Goal: Information Seeking & Learning: Learn about a topic

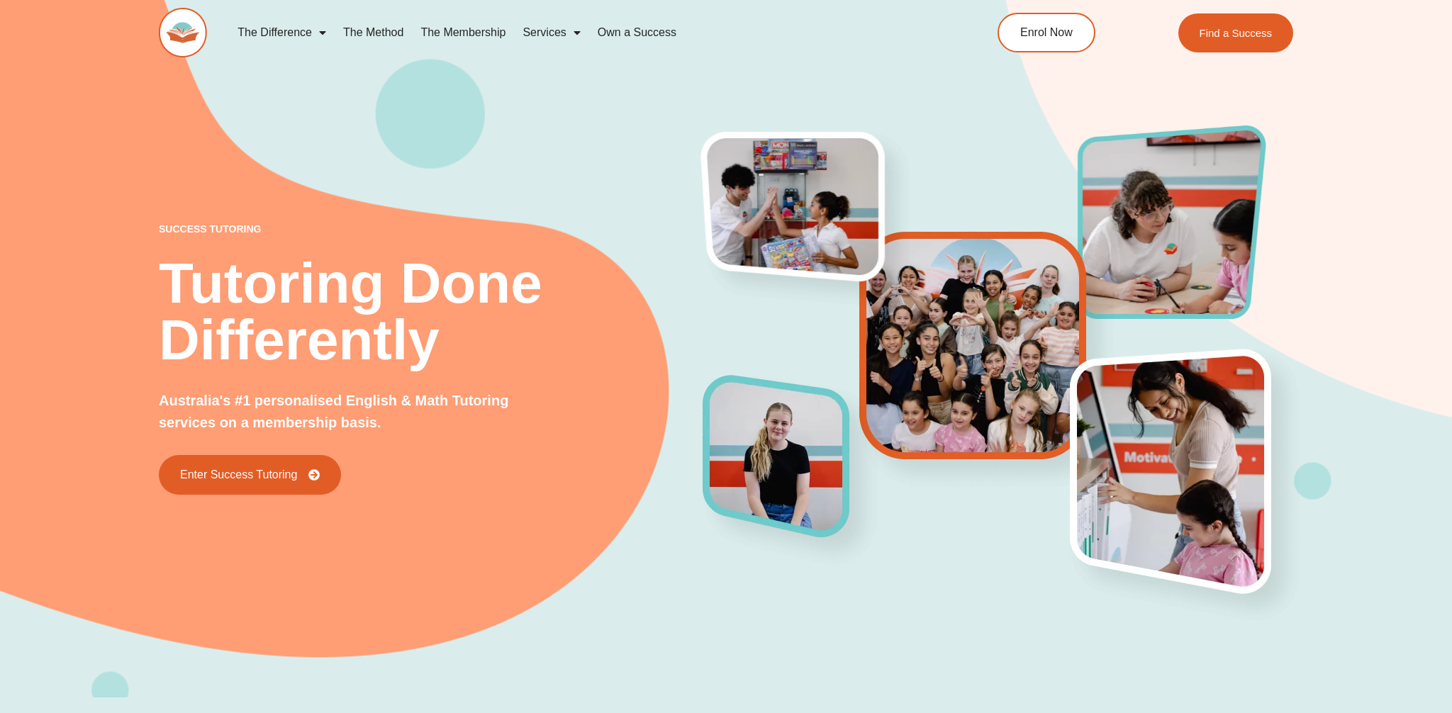
click at [474, 35] on link "The Membership" at bounding box center [463, 32] width 102 height 33
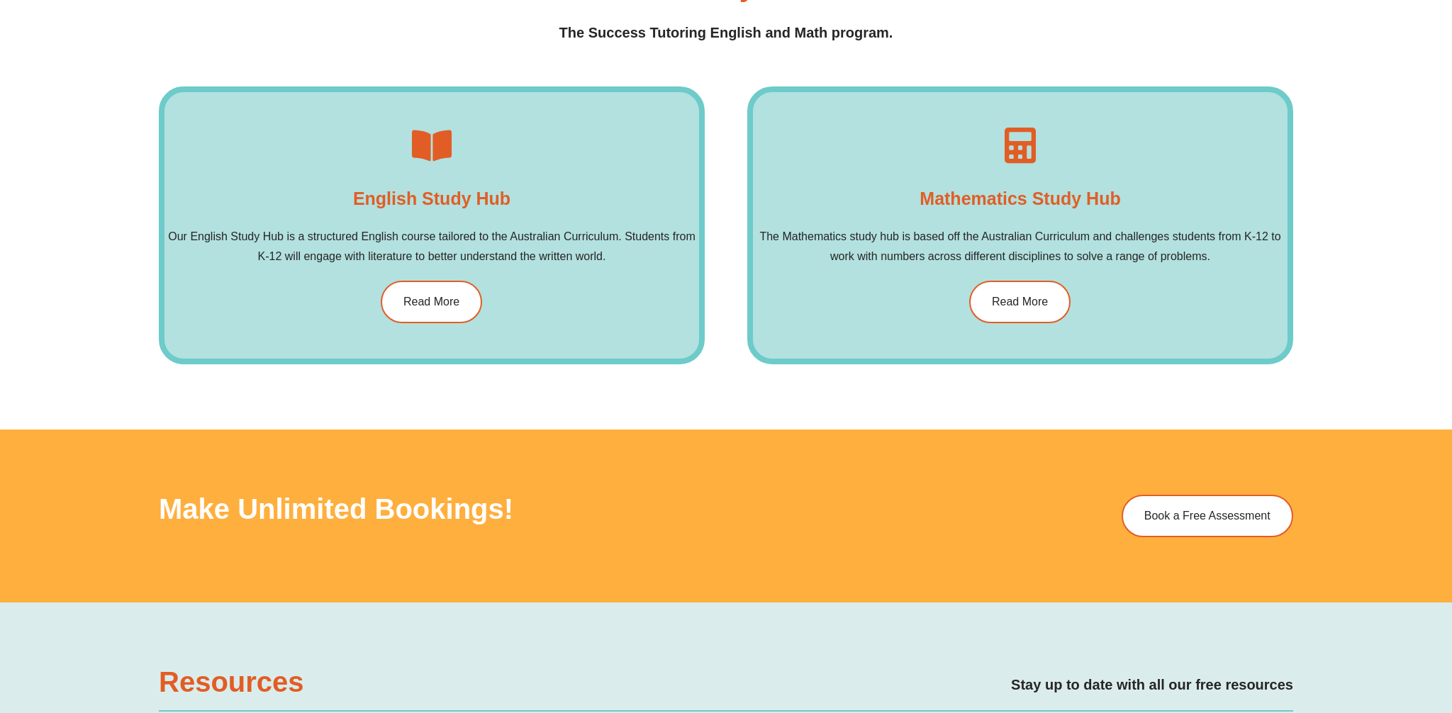
scroll to position [2313, 0]
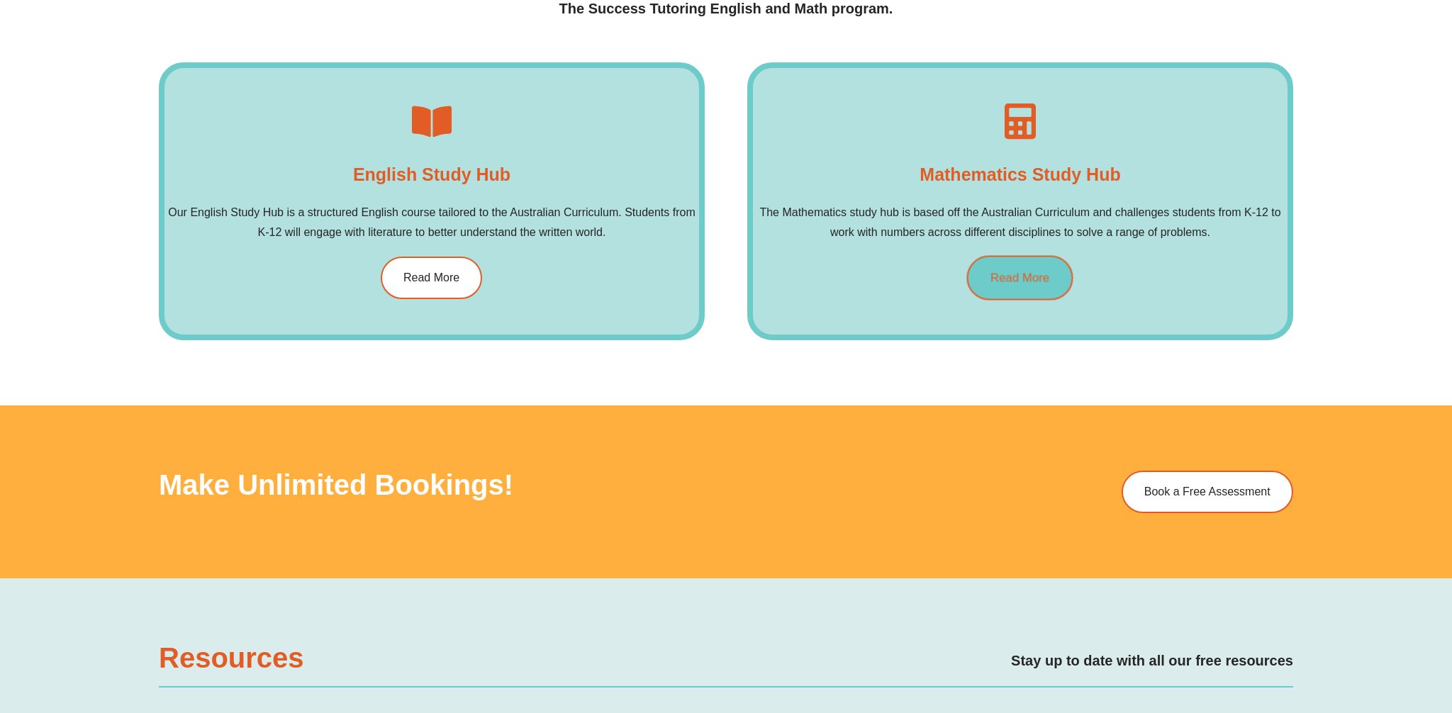
click at [1040, 282] on span "Read More" at bounding box center [1020, 278] width 59 height 12
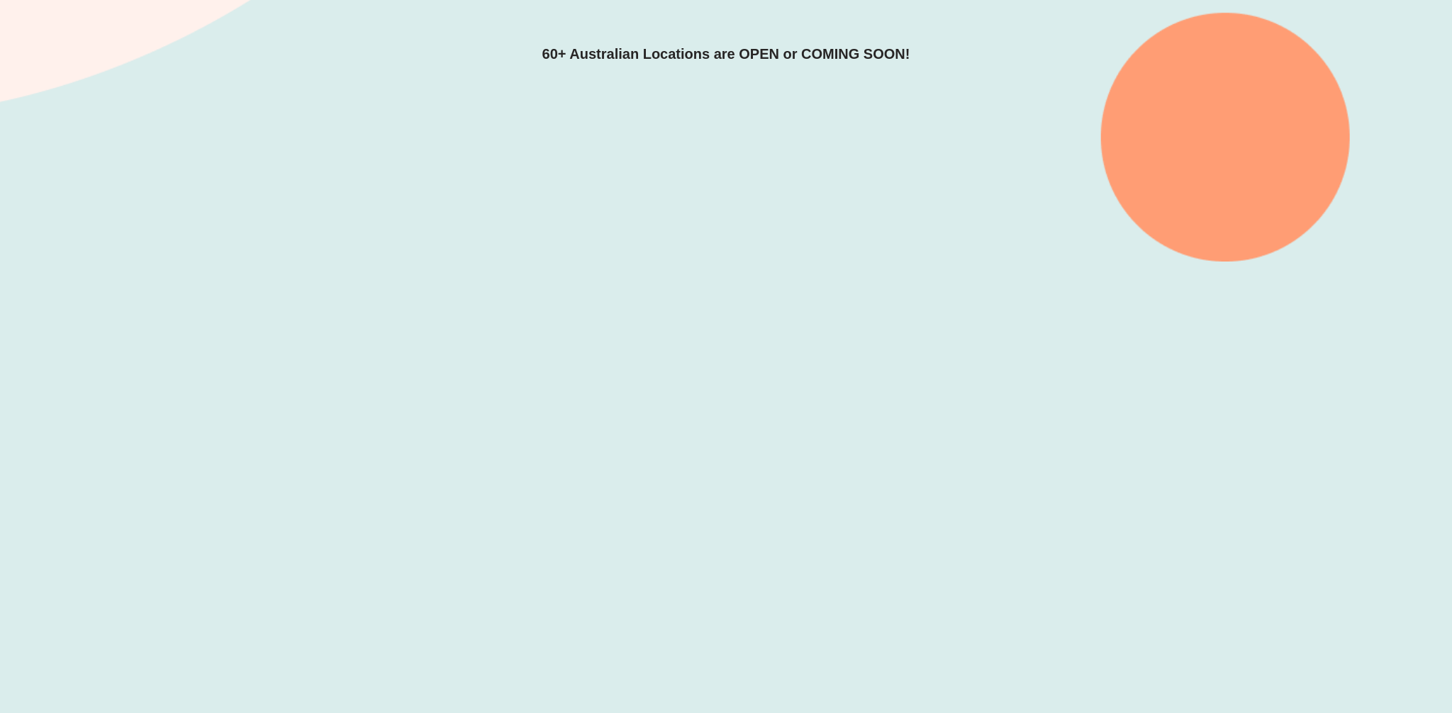
scroll to position [413, 0]
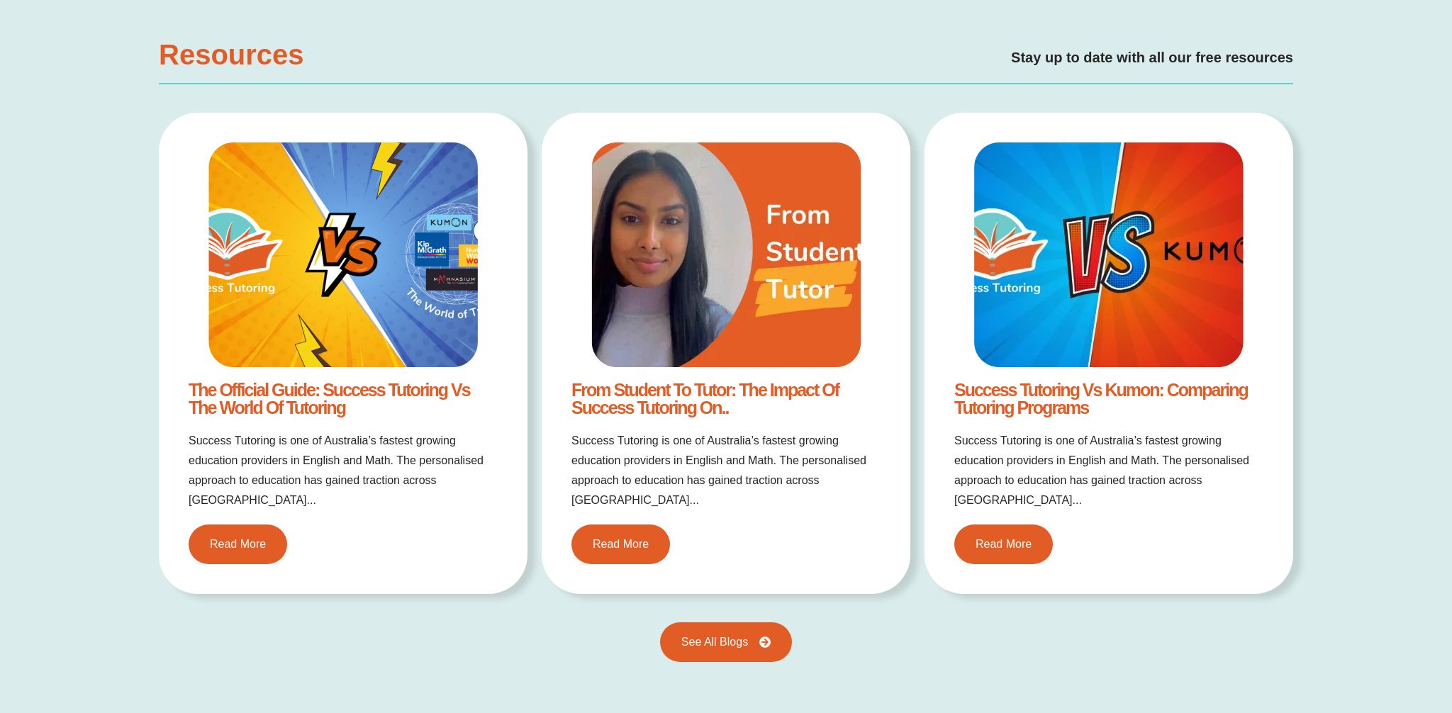
scroll to position [2924, 0]
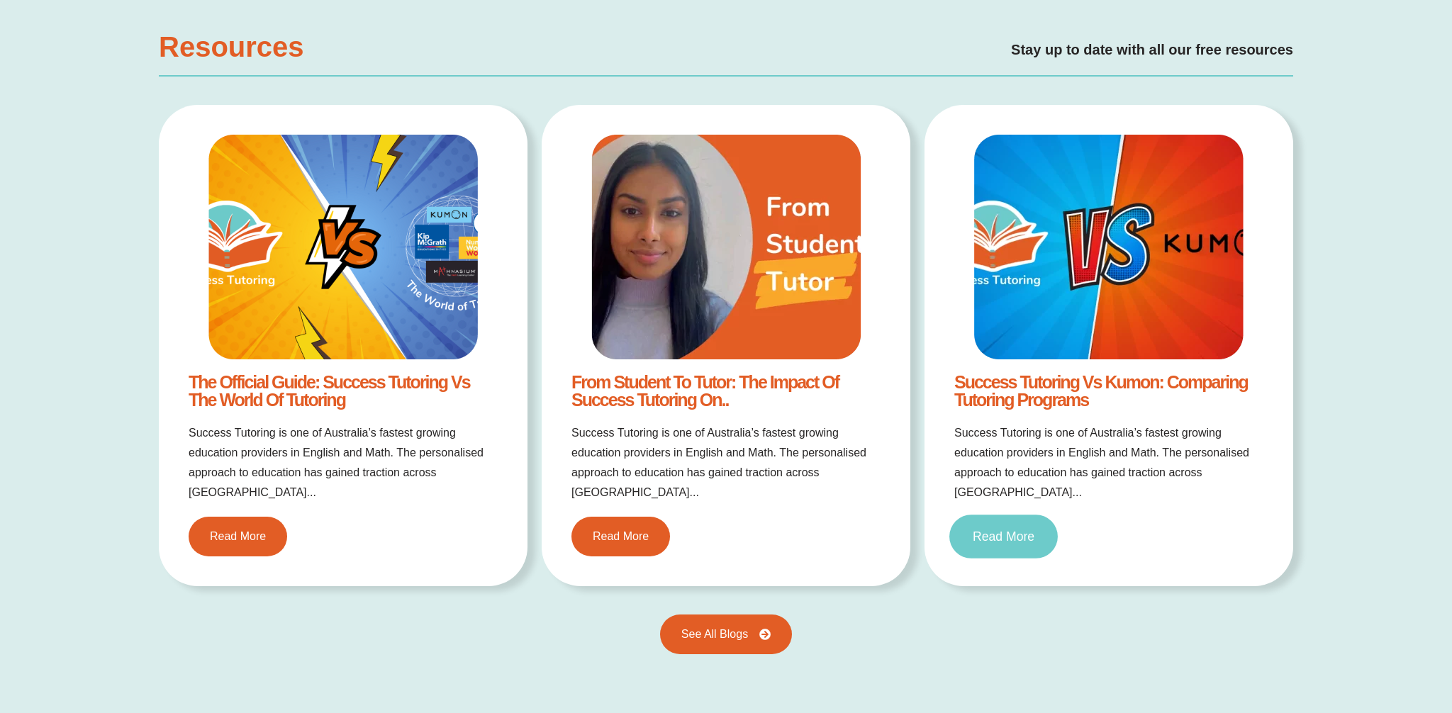
click at [1003, 530] on span "Read More" at bounding box center [1004, 536] width 62 height 13
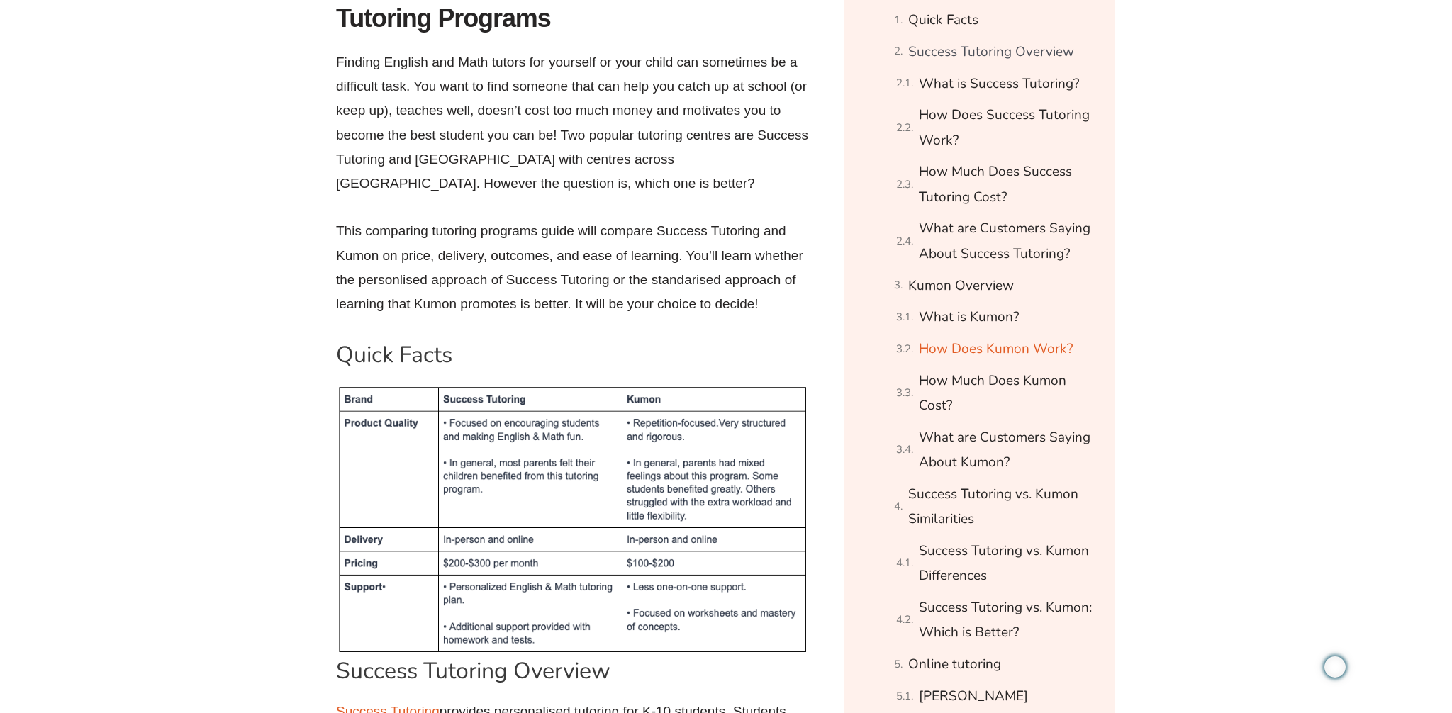
scroll to position [882, 0]
click at [945, 133] on link "How Does Success Tutoring Work?" at bounding box center [1008, 126] width 179 height 50
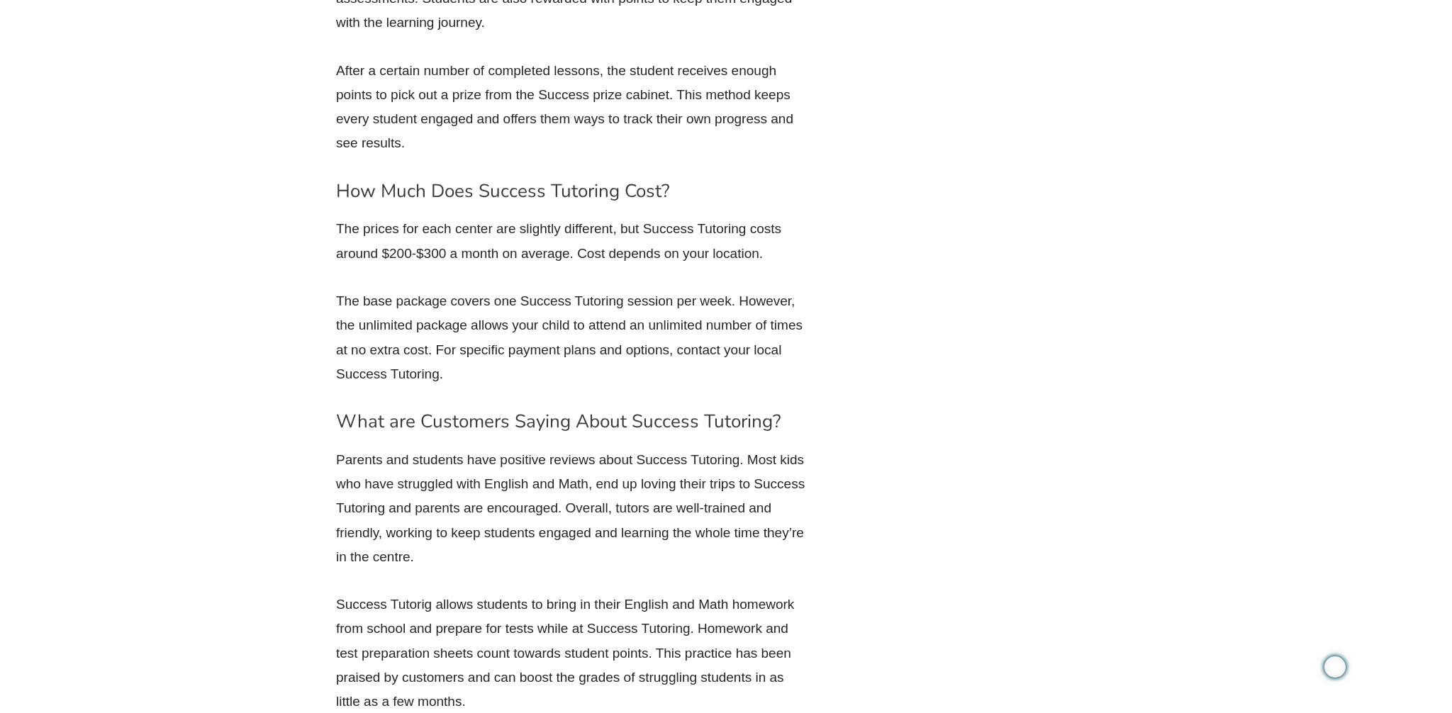
scroll to position [2786, 0]
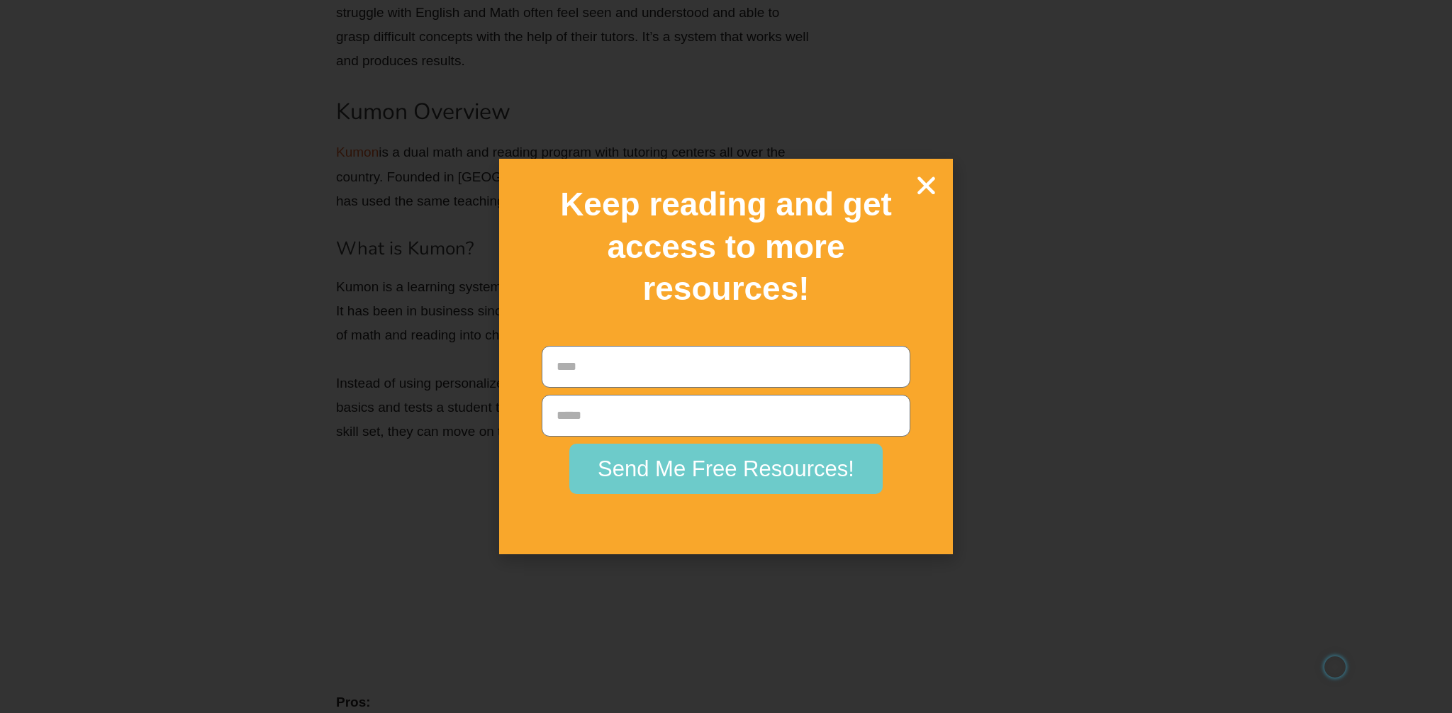
scroll to position [3551, 0]
click at [928, 188] on icon "Close" at bounding box center [926, 185] width 25 height 25
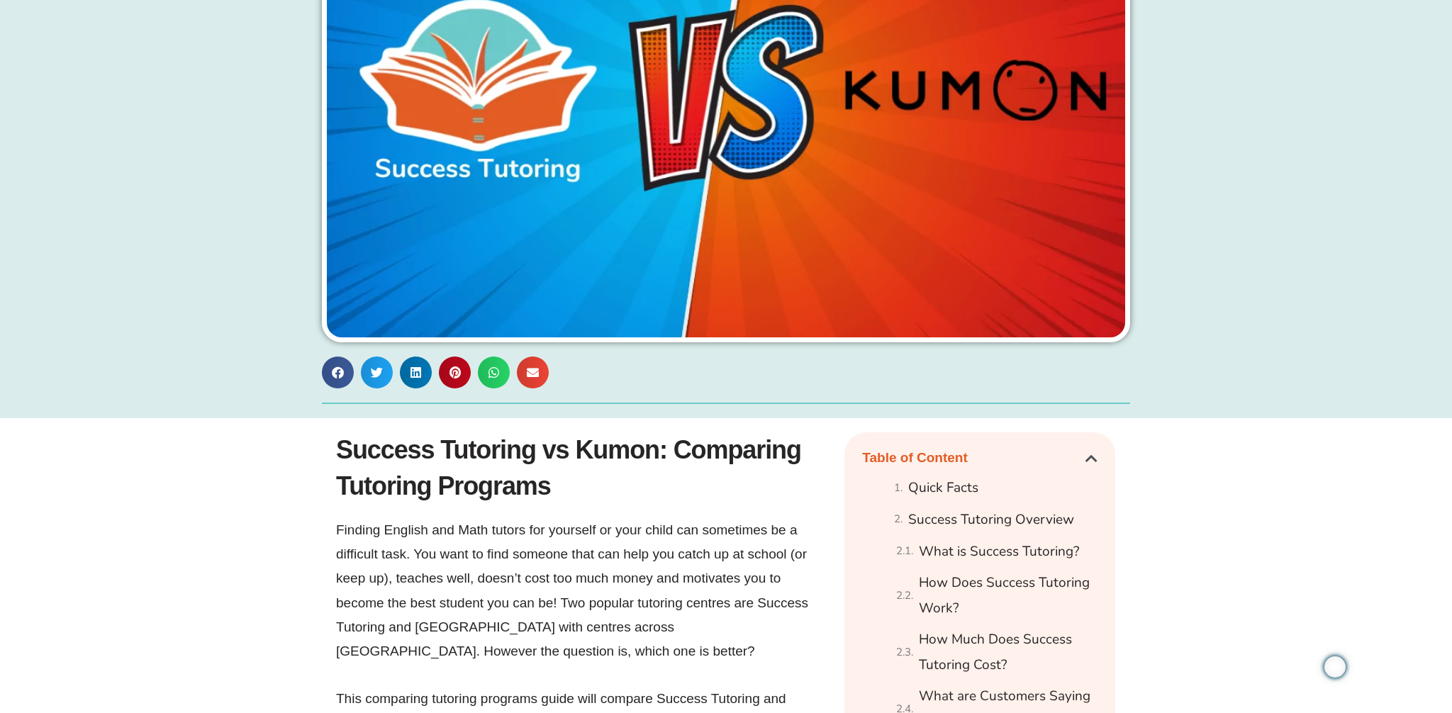
scroll to position [0, 0]
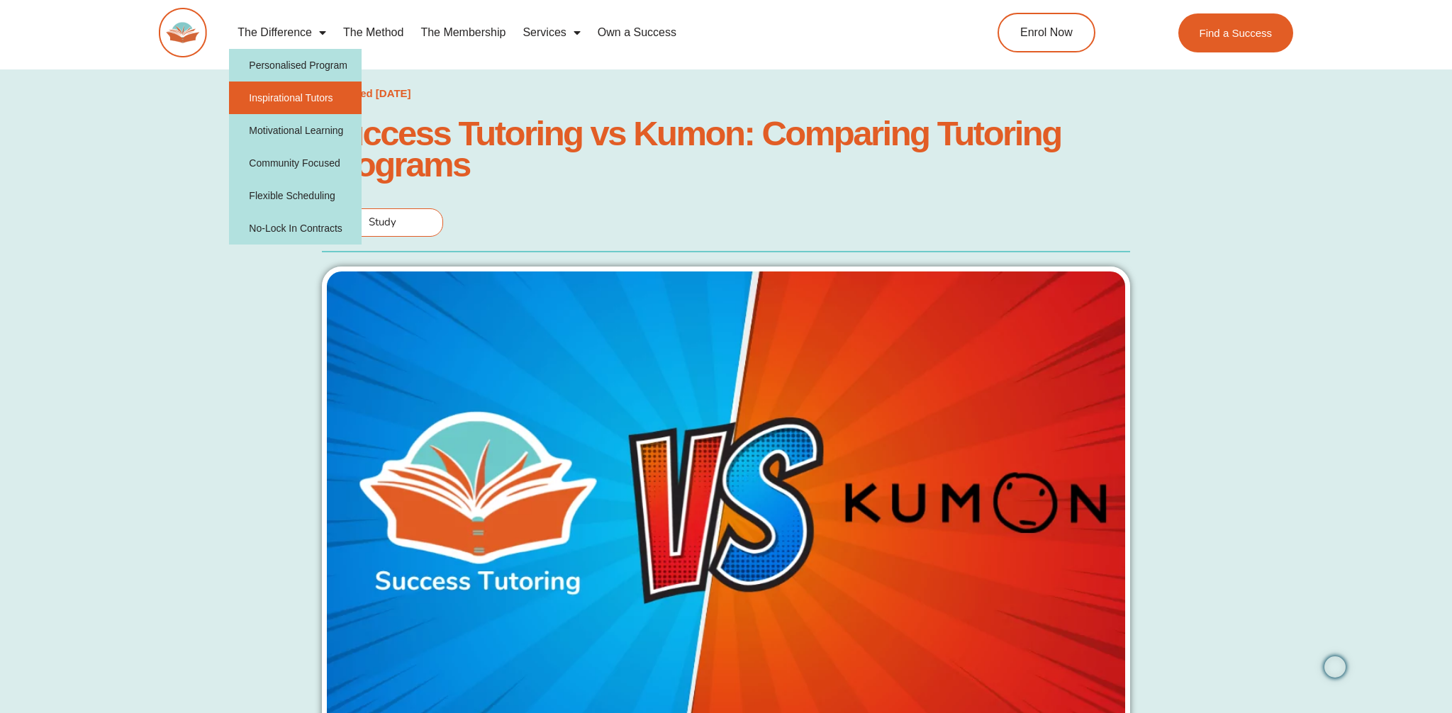
click at [269, 101] on link "Inspirational Tutors" at bounding box center [295, 98] width 133 height 33
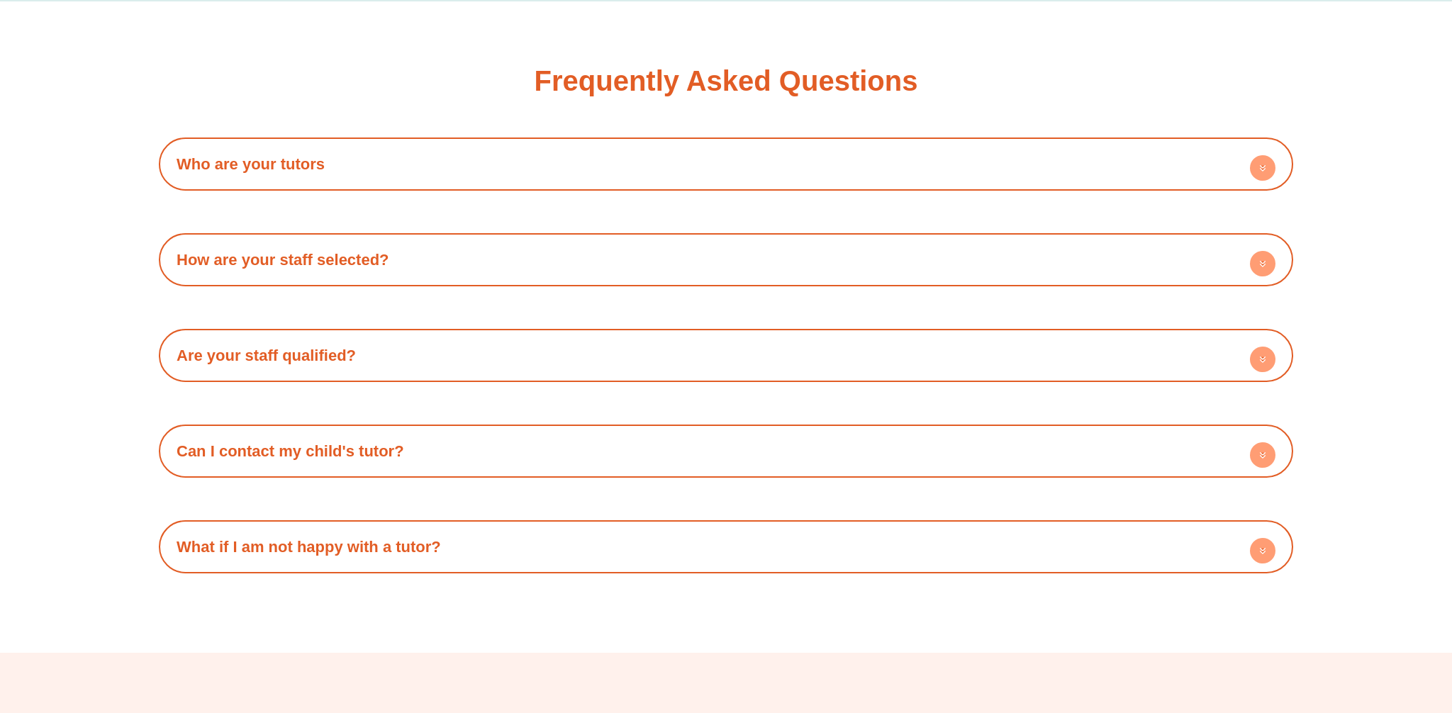
scroll to position [2659, 0]
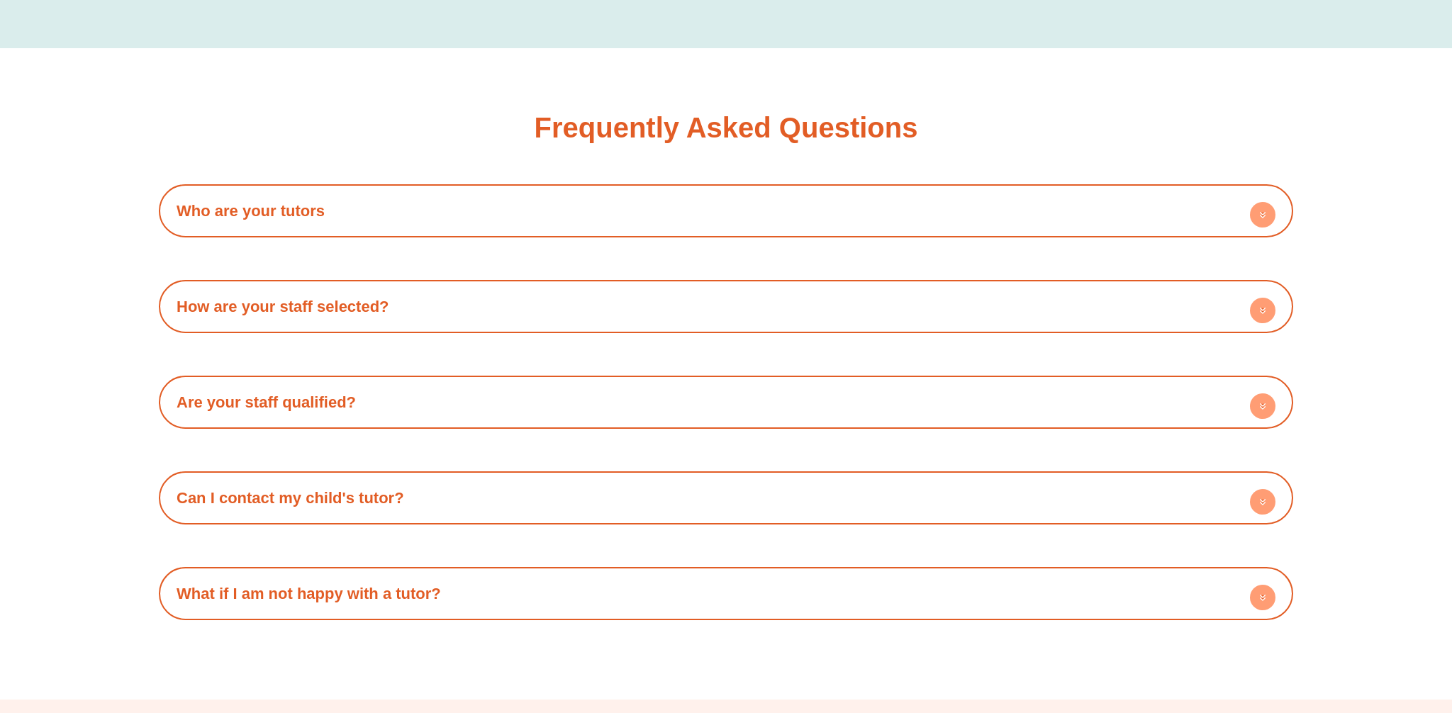
click at [360, 391] on h4 "Are your staff qualified?" at bounding box center [726, 402] width 1121 height 39
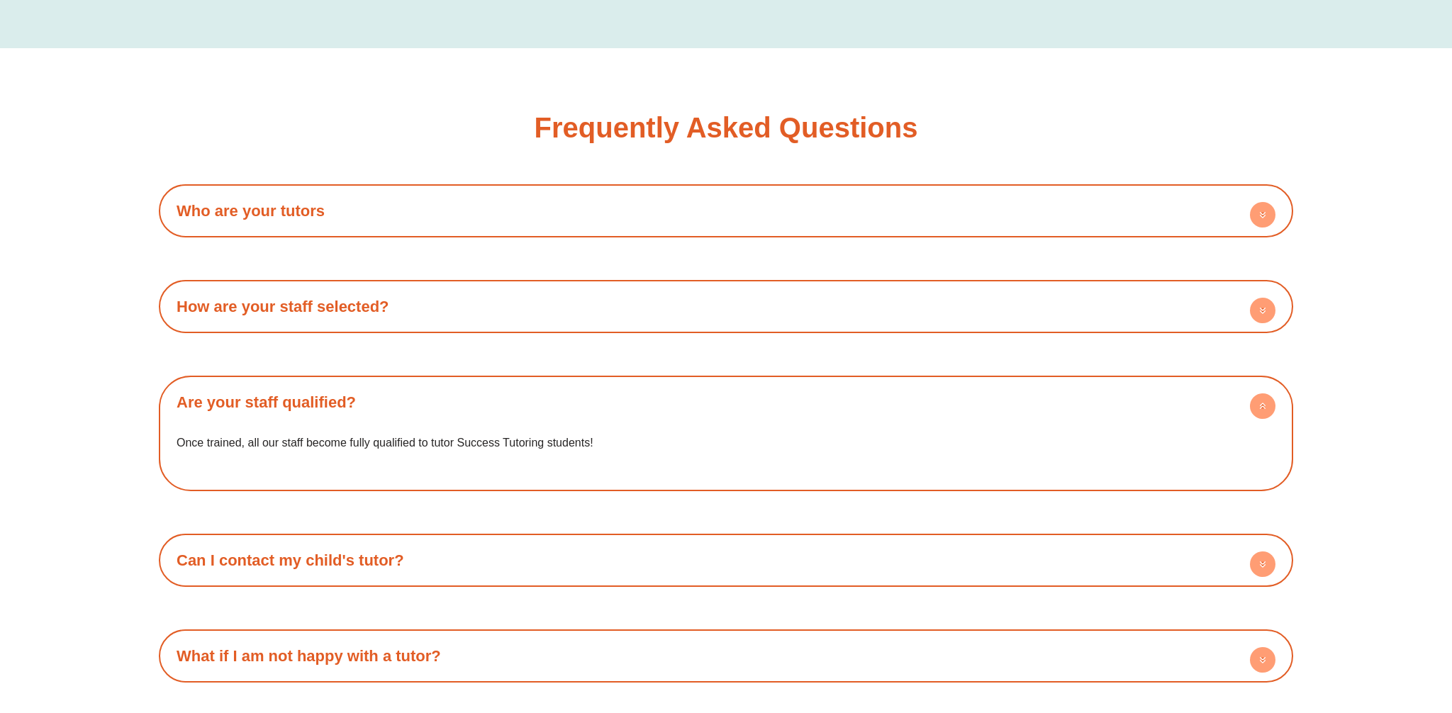
click at [345, 297] on h4 "How are your staff selected?" at bounding box center [726, 306] width 1121 height 39
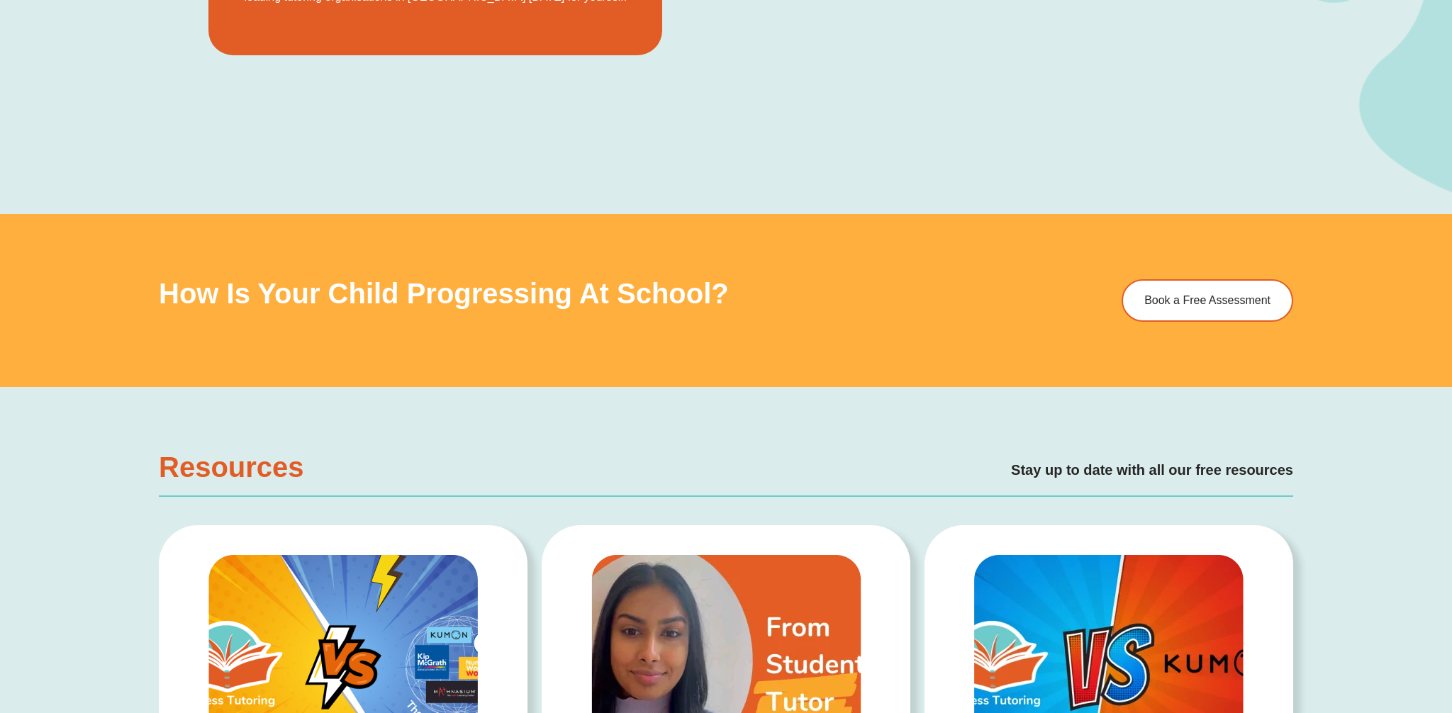
scroll to position [945, 0]
